Goal: Task Accomplishment & Management: Complete application form

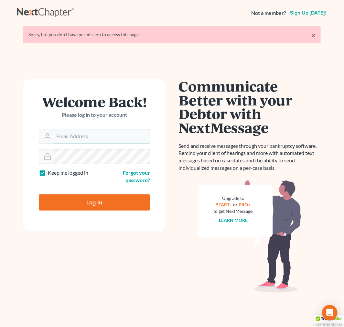
type input "[EMAIL_ADDRESS][DOMAIN_NAME]"
click at [122, 205] on input "Log In" at bounding box center [94, 202] width 111 height 16
type input "Thinking..."
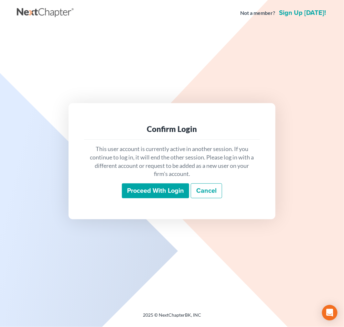
click at [145, 197] on input "Proceed with login" at bounding box center [155, 190] width 67 height 15
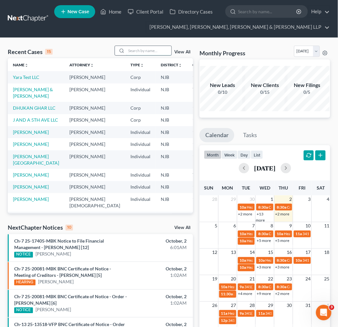
click at [133, 53] on input "search" at bounding box center [148, 50] width 45 height 9
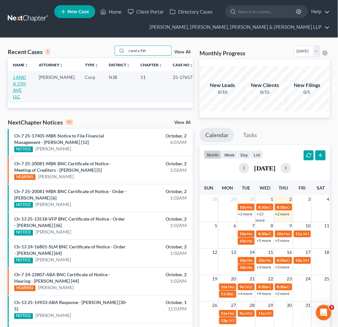
type input "J and a 5th"
click at [20, 74] on link "J AND A 5TH AVE LLC" at bounding box center [19, 86] width 13 height 25
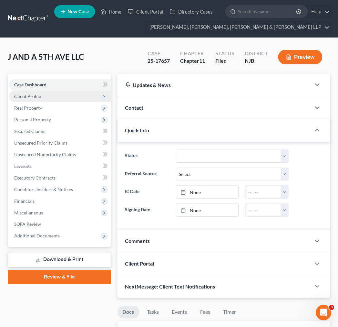
click at [75, 97] on span "Client Profile" at bounding box center [60, 97] width 102 height 12
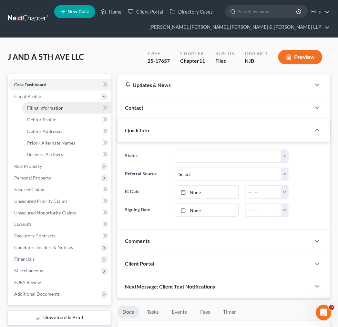
click at [80, 112] on link "Filing Information" at bounding box center [66, 108] width 89 height 12
select select "3"
select select "1"
select select "0"
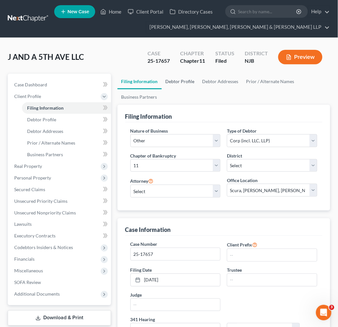
click at [173, 76] on link "Debtor Profile" at bounding box center [180, 82] width 37 height 16
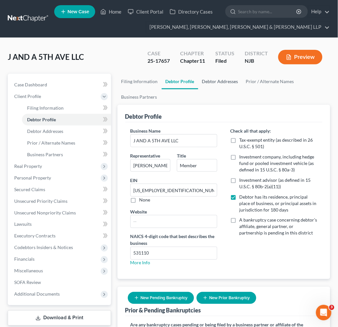
click at [216, 80] on link "Debtor Addresses" at bounding box center [221, 82] width 44 height 16
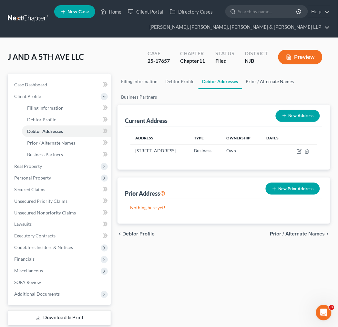
click at [270, 83] on link "Prior / Alternate Names" at bounding box center [270, 82] width 56 height 16
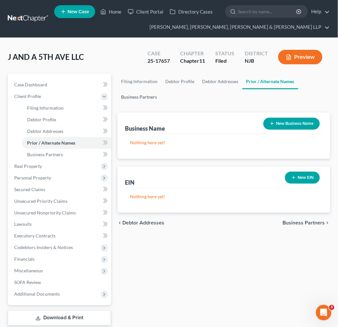
click at [157, 99] on link "Business Partners" at bounding box center [140, 97] width 44 height 16
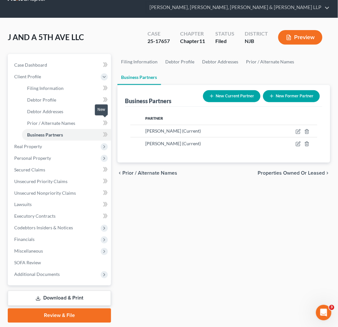
scroll to position [39, 0]
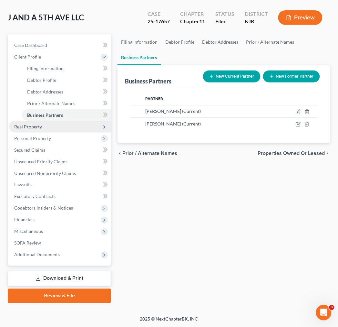
click at [70, 125] on span "Real Property" at bounding box center [60, 127] width 102 height 12
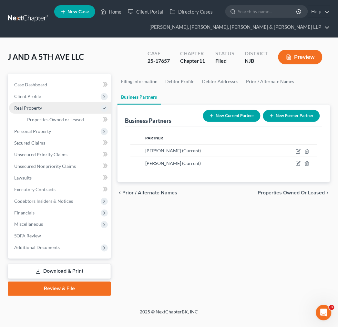
scroll to position [0, 0]
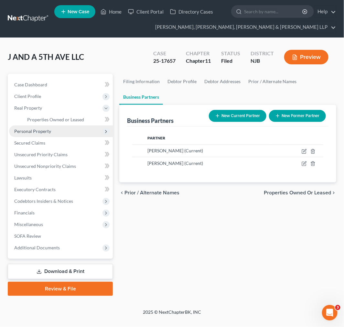
click at [70, 134] on span "Personal Property" at bounding box center [61, 131] width 104 height 12
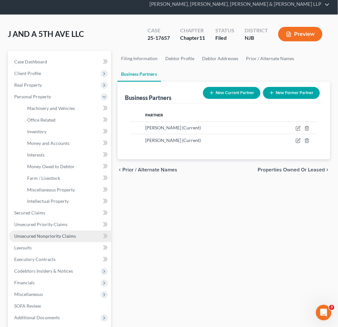
scroll to position [36, 0]
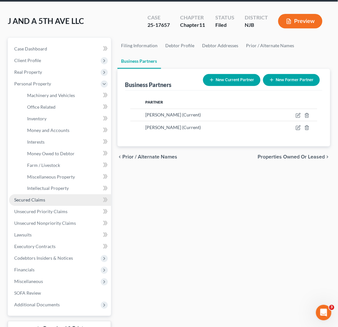
click at [60, 199] on link "Secured Claims" at bounding box center [60, 200] width 102 height 12
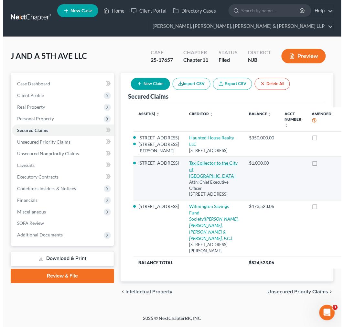
scroll to position [114, 0]
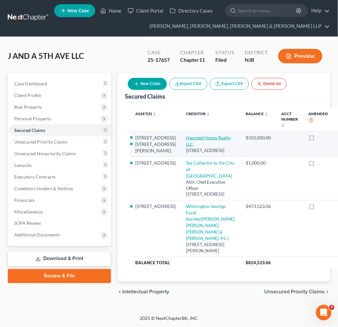
click at [187, 135] on link "Haunted House Realty LLC" at bounding box center [209, 141] width 45 height 12
select select "33"
select select "1"
select select
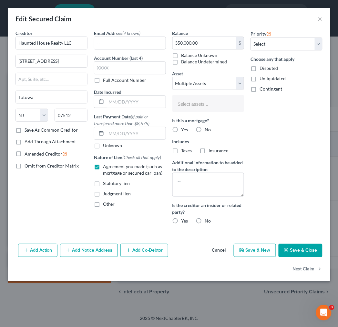
select select "2751375"
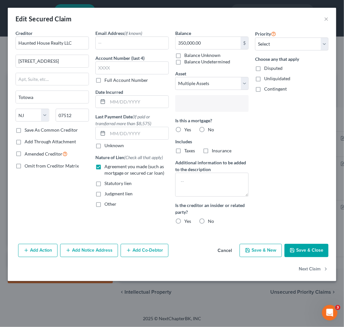
scroll to position [5, 0]
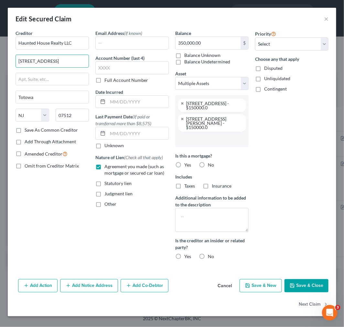
drag, startPoint x: 64, startPoint y: 60, endPoint x: -92, endPoint y: 50, distance: 156.1
click at [0, 50] on html "Home New Case Client Portal Directory Cases Scura Wigfield, Heyer, Stevens & Ca…" at bounding box center [172, 163] width 344 height 328
click at [25, 74] on input "text" at bounding box center [52, 79] width 73 height 12
paste input "77 Jefferson Place"
type input "77 Jefferson Place"
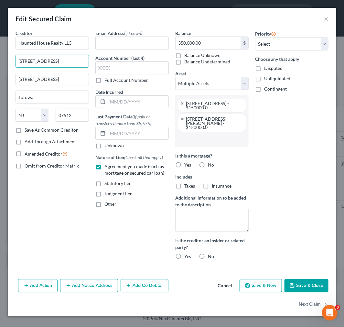
drag, startPoint x: 6, startPoint y: 59, endPoint x: -84, endPoint y: 49, distance: 90.4
click at [0, 49] on html "Home New Case Client Portal Directory Cases Scura Wigfield, Heyer, Stevens & Ca…" at bounding box center [172, 163] width 344 height 328
type input "Attn: Pres./CEO/Reg. Agent"
click at [316, 280] on button "Save & Close" at bounding box center [306, 286] width 44 height 14
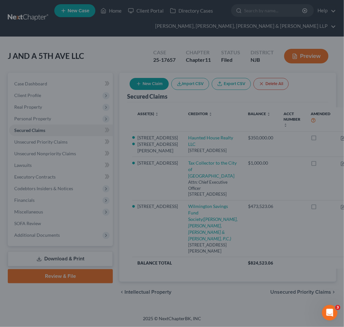
select select "2"
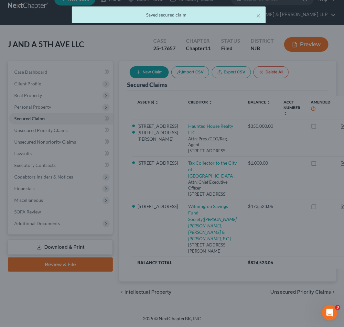
scroll to position [82, 0]
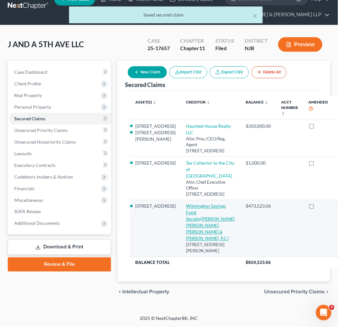
click at [187, 219] on icon "(Fein, Such, Kahn & Shepard, P.C.)" at bounding box center [211, 228] width 49 height 25
select select "46"
select select "4"
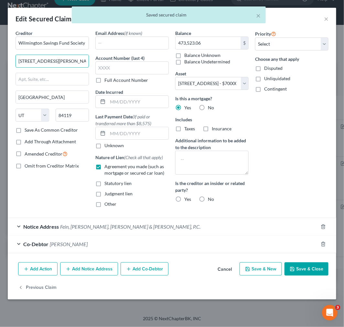
drag, startPoint x: 74, startPoint y: 59, endPoint x: -58, endPoint y: 43, distance: 132.5
click at [0, 43] on html "Home New Case Client Portal Directory Cases Scura Wigfield, Heyer, Stevens & Ca…" at bounding box center [172, 156] width 344 height 339
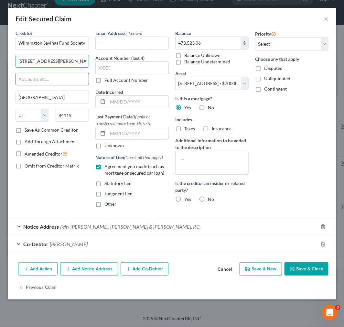
click at [39, 79] on input "text" at bounding box center [52, 79] width 73 height 12
paste input "317 S Decker Lake Drive"
type input "317 S Decker Lake Drive"
drag, startPoint x: 72, startPoint y: 61, endPoint x: -40, endPoint y: 49, distance: 113.1
click at [0, 49] on html "Home New Case Client Portal Directory Cases Scura Wigfield, Heyer, Stevens & Ca…" at bounding box center [172, 156] width 344 height 339
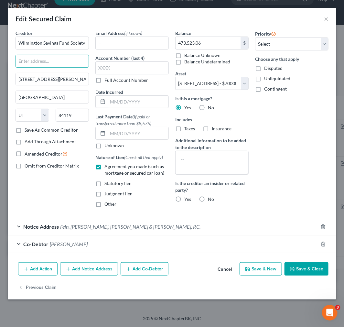
click at [314, 269] on button "Save & Close" at bounding box center [306, 269] width 44 height 14
select select
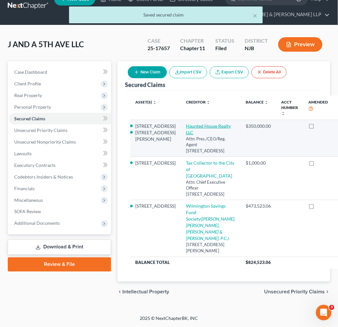
click at [187, 123] on link "Haunted House Realty LLC" at bounding box center [209, 129] width 45 height 12
select select "33"
select select "1"
select select
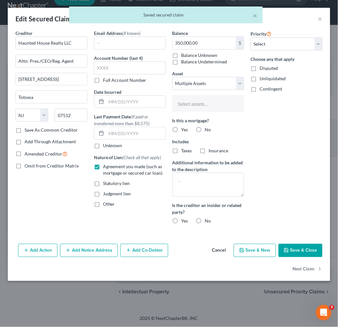
select select "2751375"
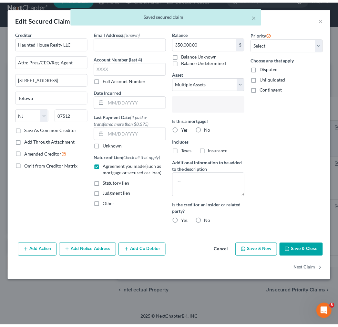
scroll to position [5, 0]
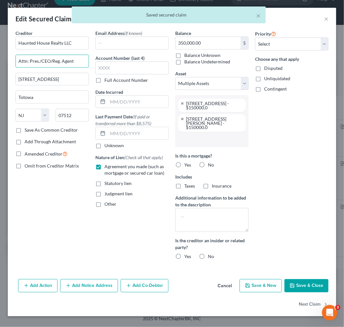
drag, startPoint x: 83, startPoint y: 61, endPoint x: -56, endPoint y: 54, distance: 139.2
click at [0, 54] on html "Home New Case Client Portal Directory Cases Scura Wigfield, Heyer, Stevens & Ca…" at bounding box center [172, 156] width 344 height 339
click at [298, 279] on button "Save & Close" at bounding box center [306, 286] width 44 height 14
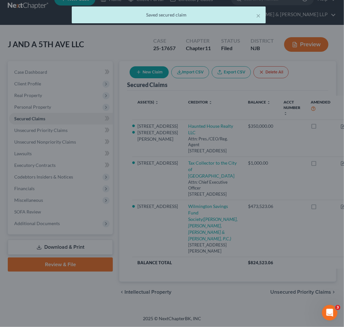
select select "2"
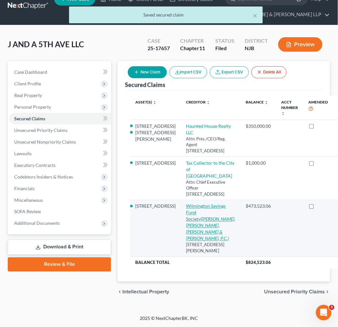
click at [187, 208] on link "Wilmington Savings Fund Society (Fein, Such, Kahn & Shepard, P.C.)" at bounding box center [211, 222] width 49 height 38
select select "46"
select select "4"
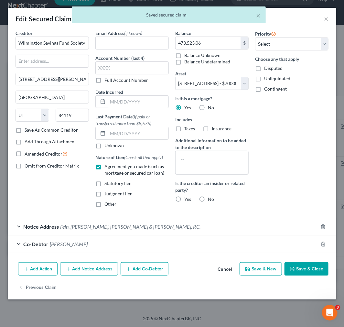
click at [64, 68] on div "Creditor * Wilmington Savings Fund Society 317 S Decker Lake Drive Salt Lake Ci…" at bounding box center [52, 78] width 73 height 97
click at [62, 60] on input "text" at bounding box center [52, 61] width 73 height 12
paste input "Attn: Pres./CEO/Reg. Agent"
type input "Attn: Pres./CEO/Reg. Agent"
click at [301, 274] on button "Save & Close" at bounding box center [306, 269] width 44 height 14
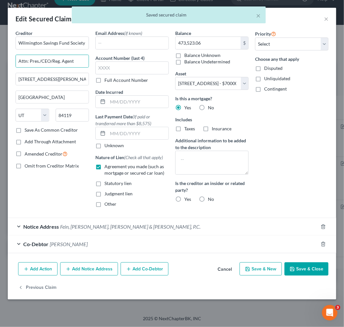
select select
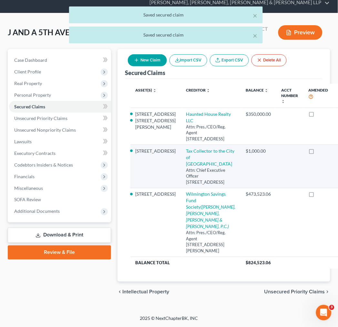
click at [304, 156] on td at bounding box center [319, 166] width 30 height 43
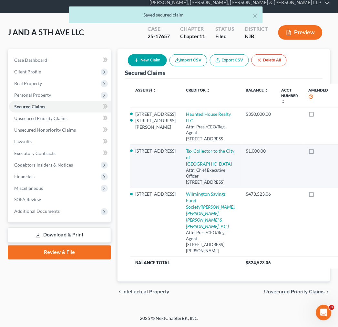
scroll to position [11, 0]
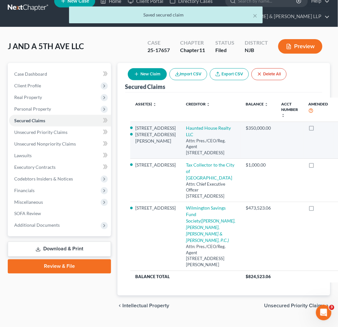
click at [304, 156] on td at bounding box center [319, 140] width 30 height 37
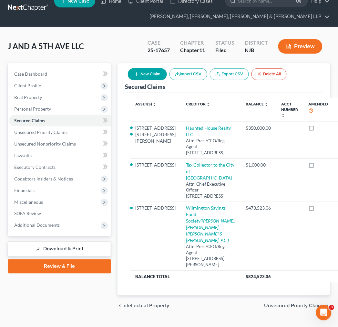
click at [134, 35] on div "J AND A 5TH AVE LLC Upgraded Case 25-17657 Chapter Chapter 11 Status Filed Dist…" at bounding box center [169, 49] width 323 height 28
click at [59, 250] on link "Download & Print" at bounding box center [59, 248] width 103 height 15
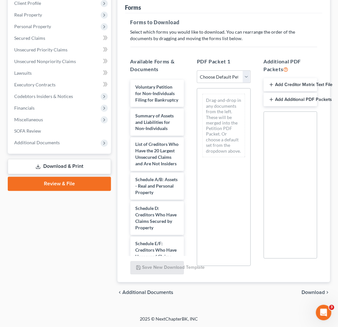
scroll to position [94, 0]
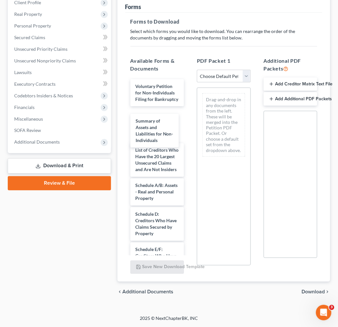
drag, startPoint x: 168, startPoint y: 128, endPoint x: 223, endPoint y: 128, distance: 55.0
click at [189, 128] on div "Summary of Assets and Liabilities for Non-Individuals Voluntary Petition for No…" at bounding box center [157, 279] width 64 height 401
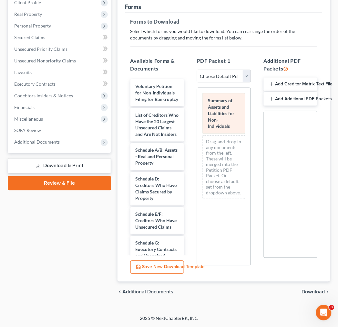
drag, startPoint x: 223, startPoint y: 128, endPoint x: 233, endPoint y: 129, distance: 9.8
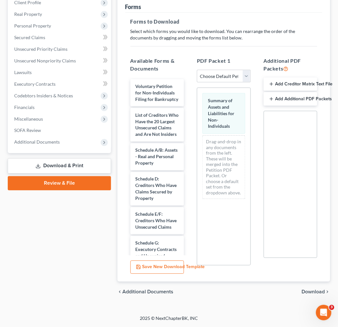
click at [259, 186] on div "Additional PDF Packets Add Creditor Matrix Text File Add Additional PDF Packets…" at bounding box center [291, 163] width 67 height 222
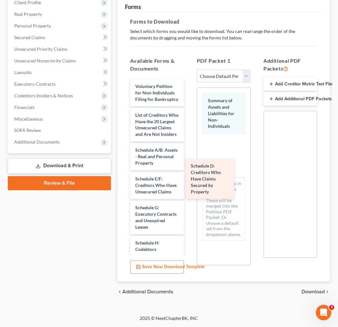
drag, startPoint x: 166, startPoint y: 203, endPoint x: 221, endPoint y: 177, distance: 61.6
click at [189, 177] on div "Schedule D: Creditors Who Have Claims Secured by Property Voluntary Petition fo…" at bounding box center [157, 244] width 64 height 331
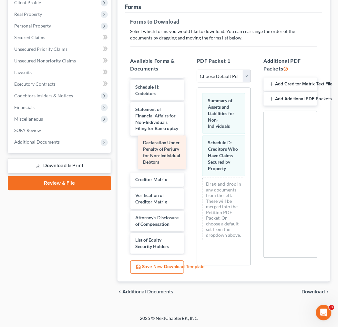
scroll to position [153, 0]
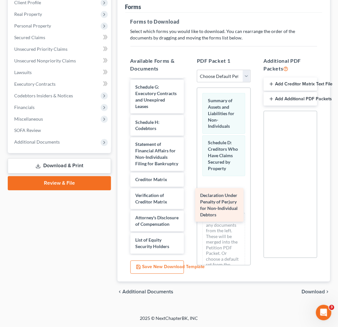
drag, startPoint x: 157, startPoint y: 150, endPoint x: 222, endPoint y: 207, distance: 86.6
click at [189, 207] on div "Declaration Under Penalty of Perjury for Non-Individual Debtors Voluntary Petit…" at bounding box center [157, 105] width 64 height 295
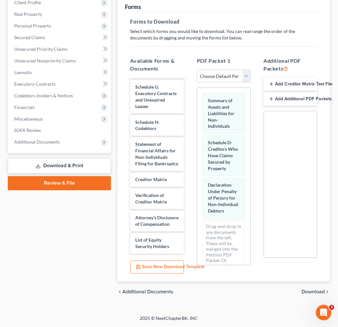
click at [318, 293] on span "Download" at bounding box center [313, 291] width 23 height 5
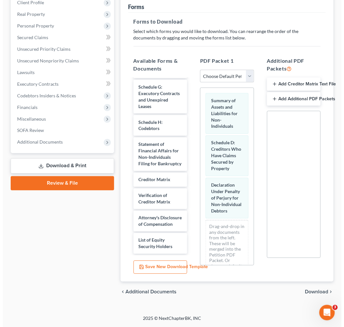
scroll to position [0, 0]
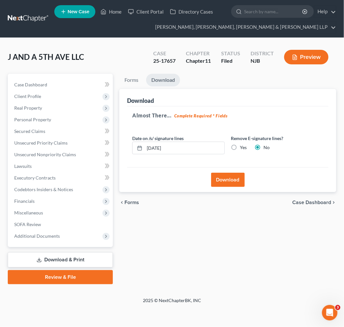
click at [227, 178] on button "Download" at bounding box center [228, 180] width 34 height 14
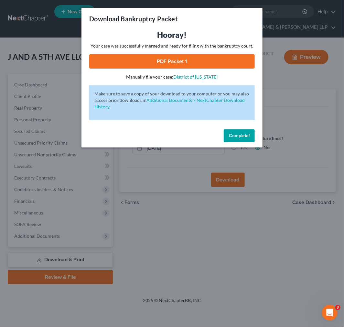
click at [184, 67] on link "PDF Packet 1" at bounding box center [172, 61] width 166 height 14
